Goal: Task Accomplishment & Management: Use online tool/utility

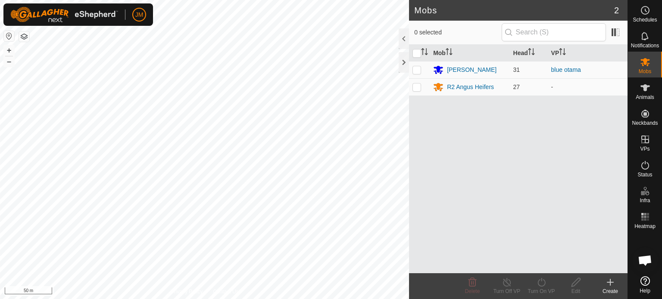
scroll to position [596, 0]
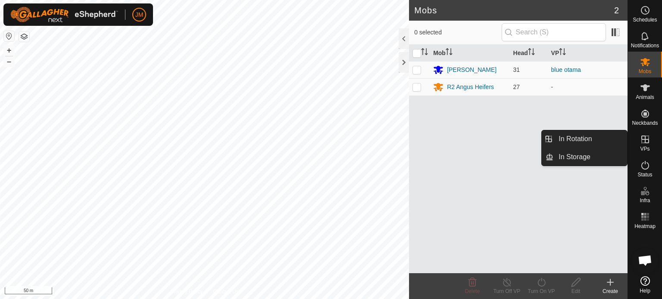
click at [641, 143] on icon at bounding box center [645, 139] width 10 height 10
click at [598, 137] on link "In Rotation" at bounding box center [590, 139] width 74 height 17
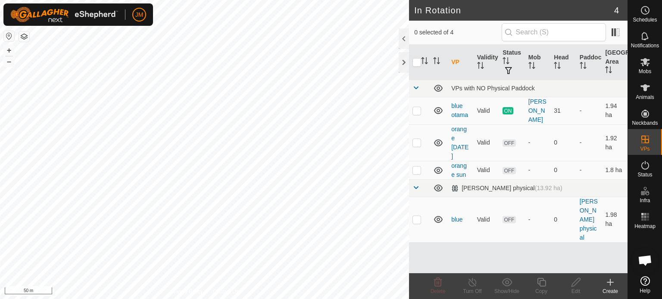
click at [611, 282] on icon at bounding box center [610, 282] width 10 height 10
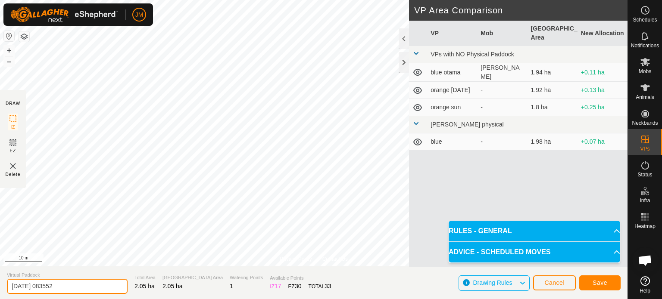
click at [89, 289] on input "[DATE] 083552" at bounding box center [67, 286] width 121 height 15
type input "2"
type input "blue sat"
click at [606, 286] on span "Save" at bounding box center [599, 283] width 15 height 7
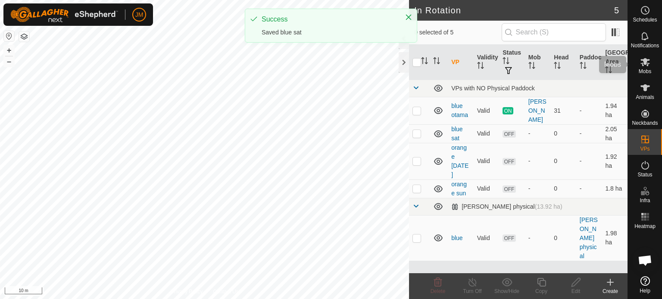
click at [646, 70] on span "Mobs" at bounding box center [644, 71] width 12 height 5
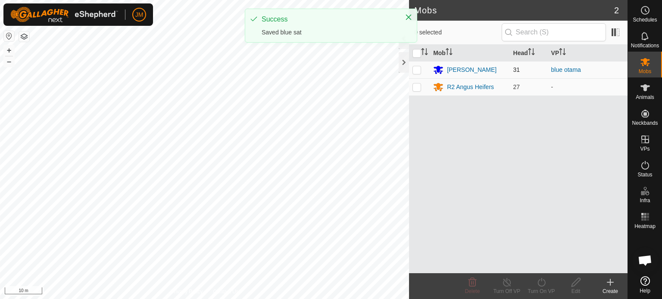
click at [417, 71] on p-checkbox at bounding box center [416, 69] width 9 height 7
checkbox input "true"
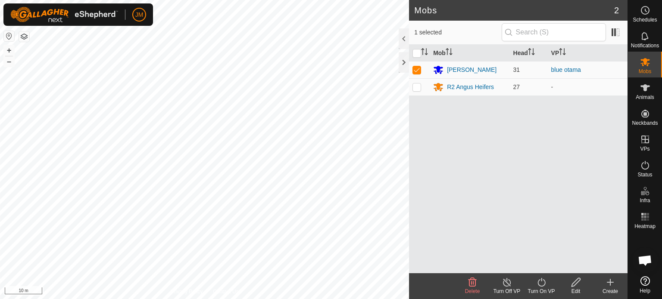
click at [543, 284] on icon at bounding box center [541, 282] width 11 height 10
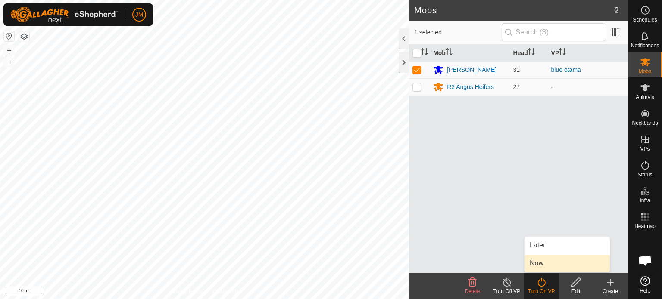
click at [539, 265] on link "Now" at bounding box center [566, 263] width 85 height 17
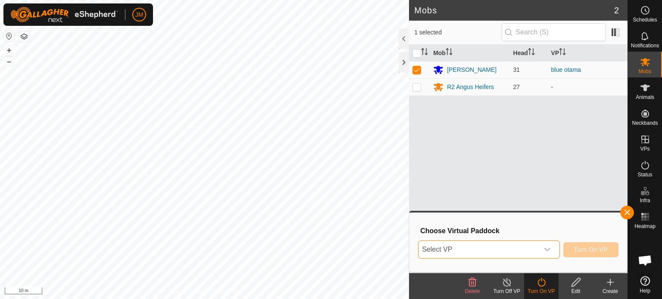
click at [526, 255] on span "Select VP" at bounding box center [478, 249] width 120 height 17
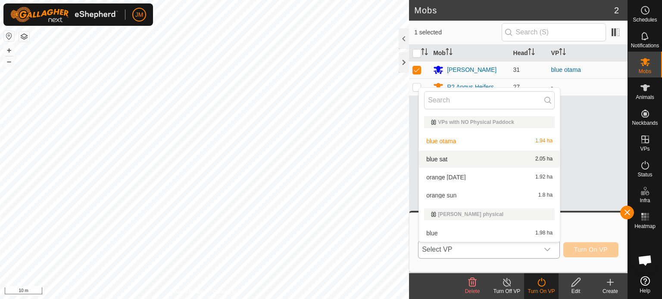
click at [496, 160] on li "blue sat 2.05 ha" at bounding box center [489, 159] width 141 height 17
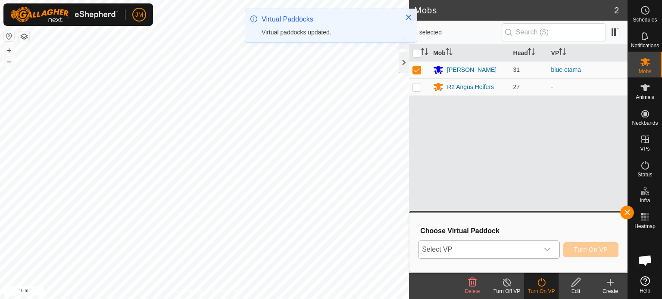
click at [525, 255] on span "Select VP" at bounding box center [478, 249] width 120 height 17
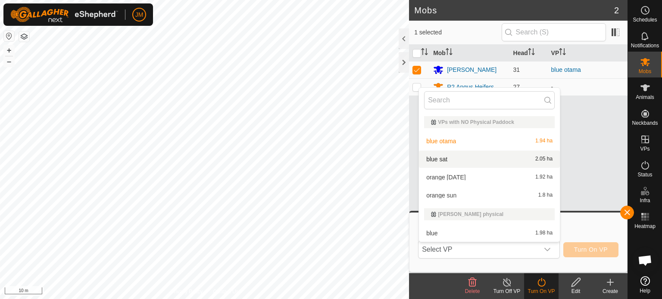
click at [502, 161] on li "blue sat 2.05 ha" at bounding box center [489, 159] width 141 height 17
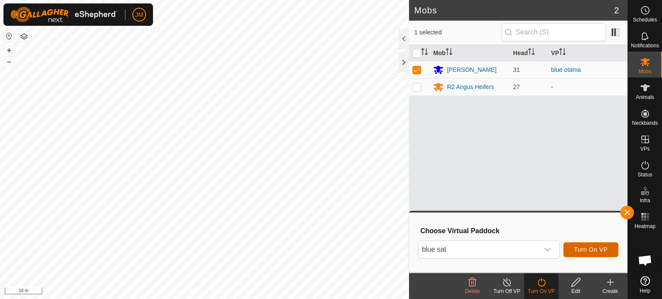
click at [592, 252] on span "Turn On VP" at bounding box center [591, 249] width 34 height 7
